Goal: Communication & Community: Connect with others

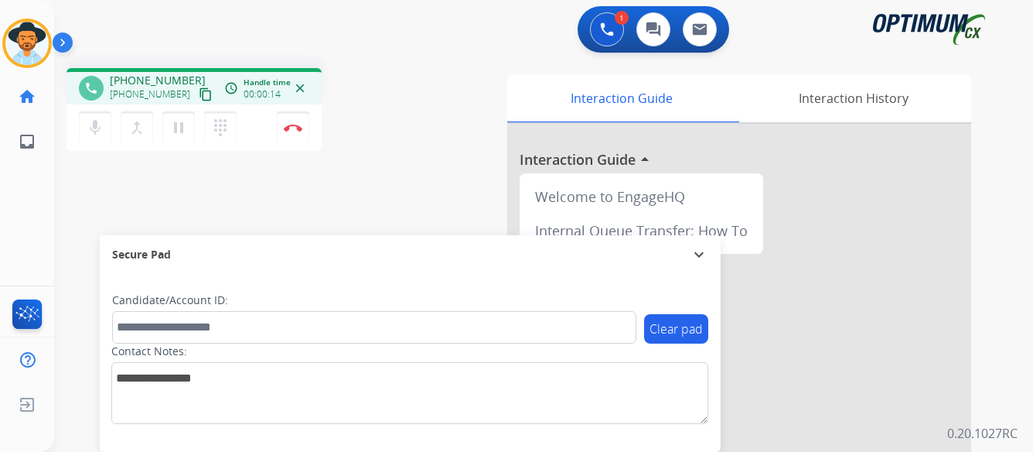
click at [63, 45] on img at bounding box center [66, 45] width 26 height 29
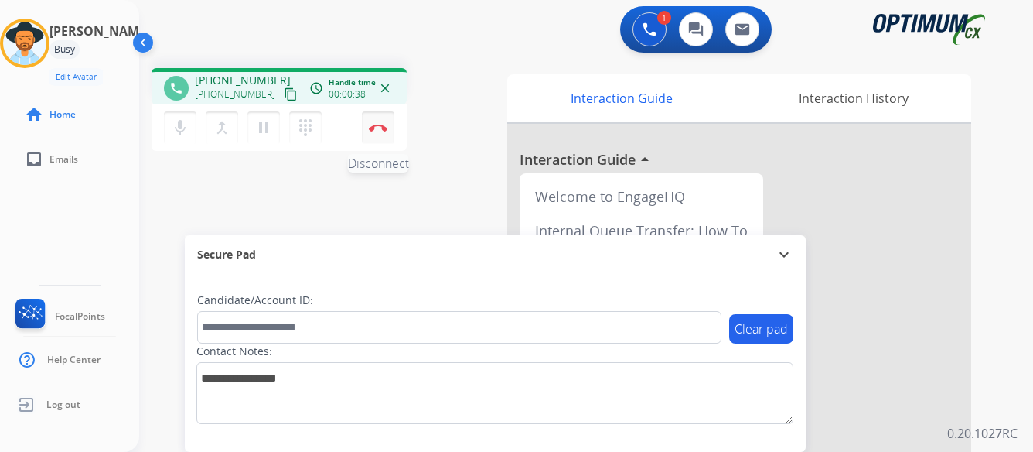
click at [380, 122] on button "Disconnect" at bounding box center [378, 127] width 32 height 32
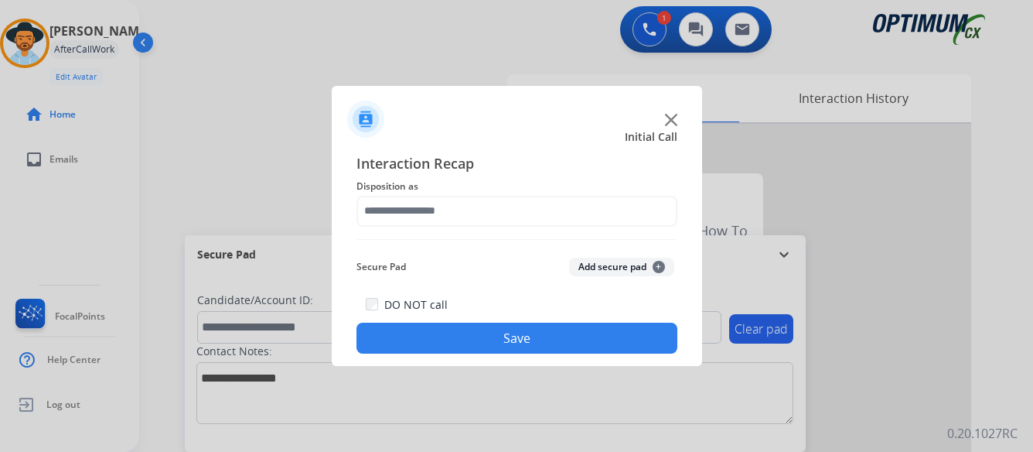
click at [674, 118] on img at bounding box center [671, 120] width 12 height 12
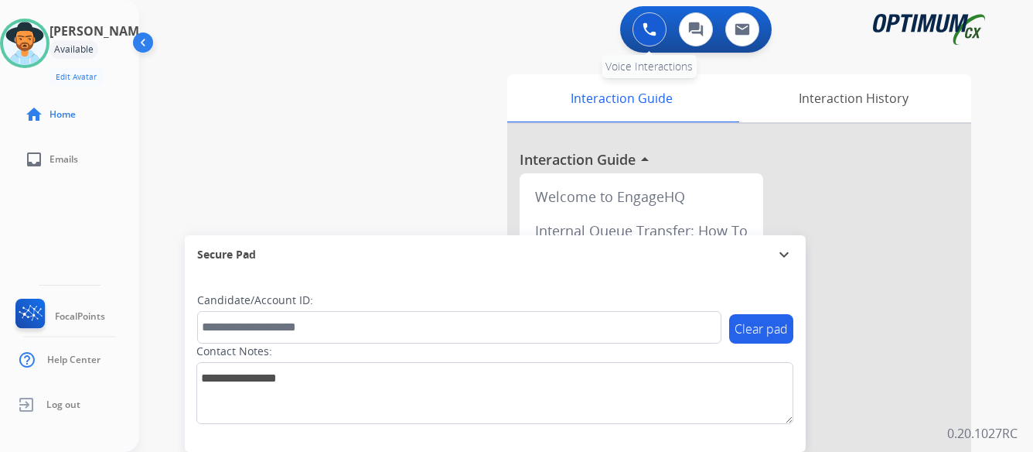
click at [650, 31] on img at bounding box center [650, 29] width 14 height 14
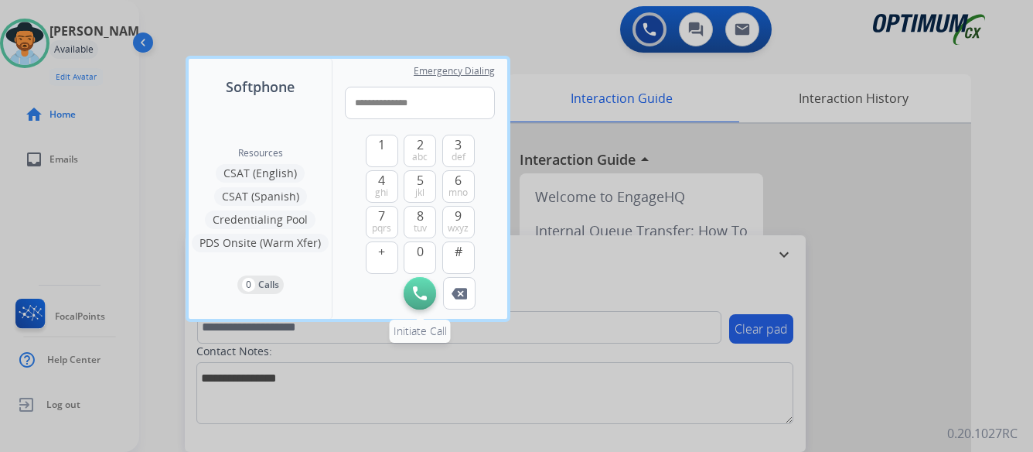
type input "**********"
click at [416, 289] on img at bounding box center [420, 293] width 14 height 14
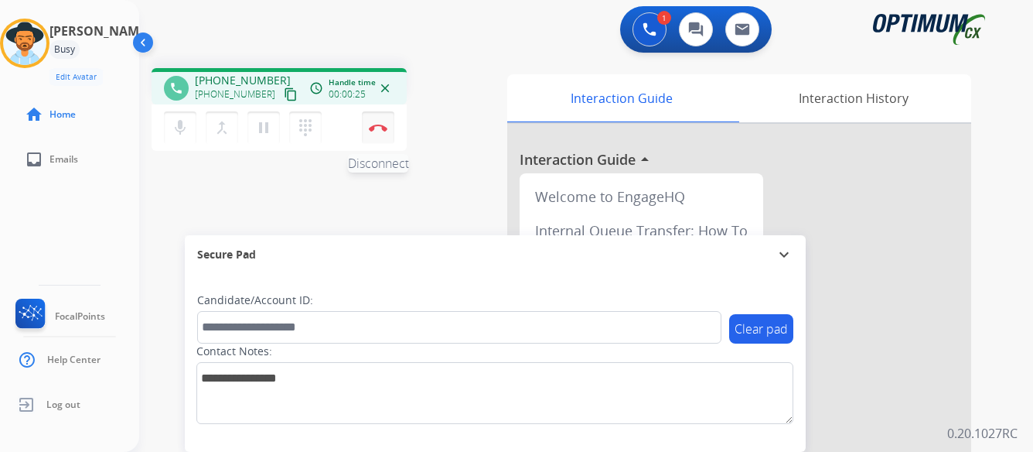
click at [375, 127] on img at bounding box center [378, 128] width 19 height 8
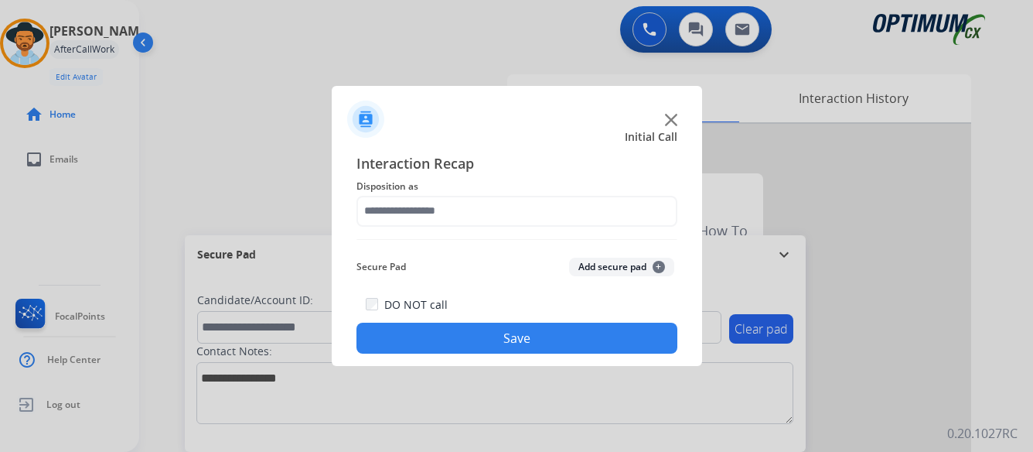
click at [669, 116] on img at bounding box center [671, 120] width 12 height 12
